Goal: Complete application form

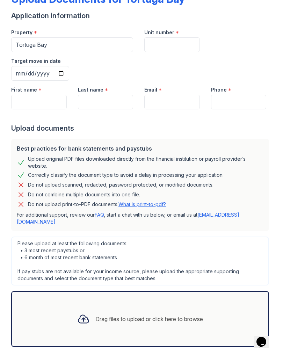
scroll to position [47, 0]
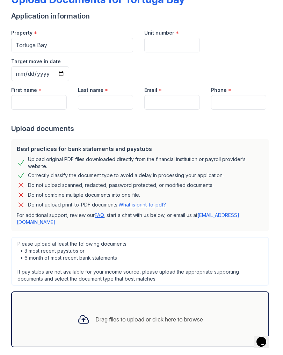
click at [162, 315] on div "Drag files to upload or click here to browse" at bounding box center [148, 319] width 107 height 8
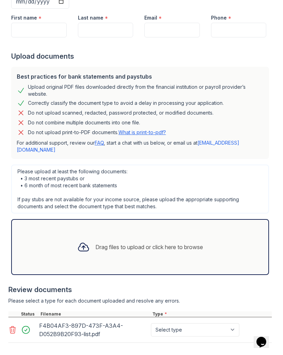
scroll to position [119, 0]
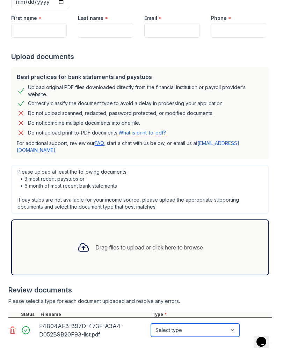
click at [177, 323] on select "Select type Paystub Bank Statement Offer Letter Tax Documents Benefit Award Let…" at bounding box center [195, 329] width 88 height 13
select select "bank_statement"
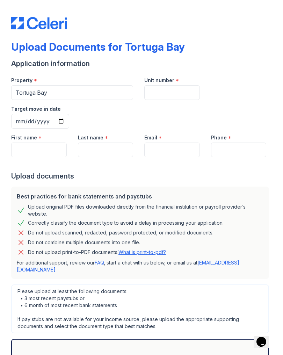
scroll to position [0, 0]
click at [178, 90] on input "Unit number" at bounding box center [171, 92] width 55 height 15
type input "8-205"
click at [69, 114] on input "Target move in date" at bounding box center [40, 121] width 58 height 15
type input "[DATE]"
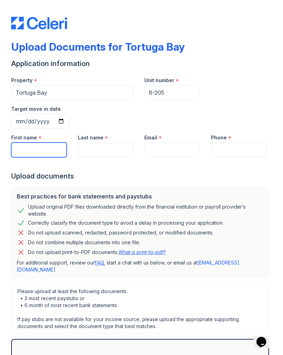
click at [56, 142] on input "First name" at bounding box center [38, 149] width 55 height 15
type input "Janaye"
click at [106, 142] on input "Last name" at bounding box center [105, 149] width 55 height 15
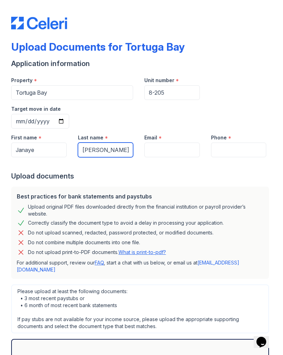
type input "[PERSON_NAME]"
click at [179, 142] on input "Email" at bounding box center [171, 149] width 55 height 15
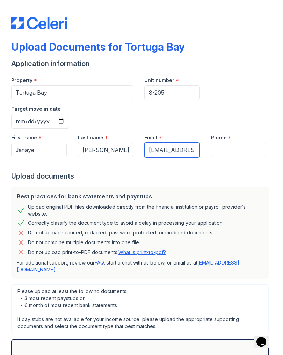
type input "[EMAIL_ADDRESS][DOMAIN_NAME]"
click at [140, 171] on div "Upload documents" at bounding box center [141, 176] width 260 height 10
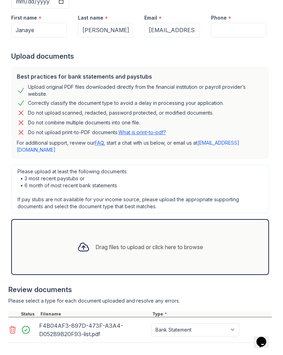
scroll to position [119, 0]
